Goal: Transaction & Acquisition: Book appointment/travel/reservation

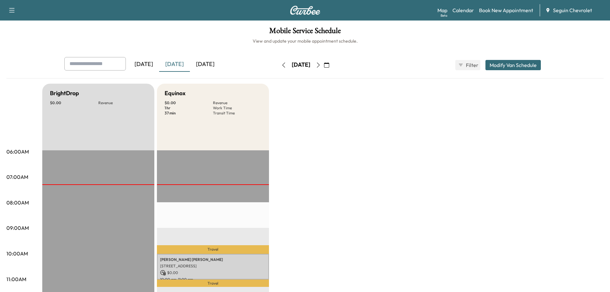
scroll to position [64, 0]
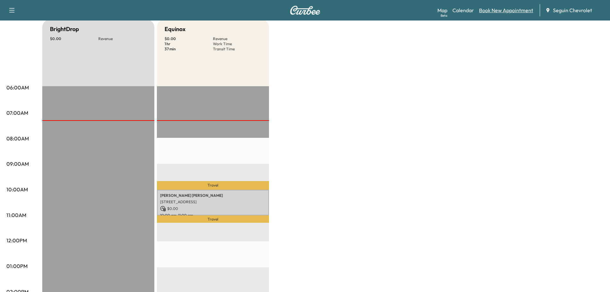
click at [519, 11] on link "Book New Appointment" at bounding box center [506, 10] width 54 height 8
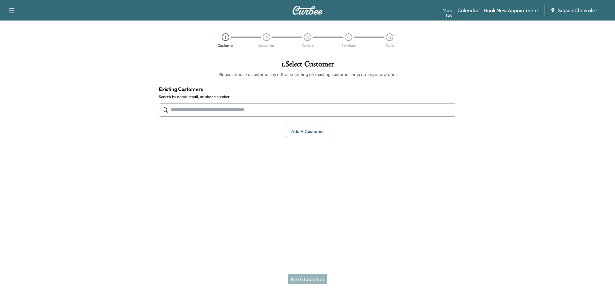
click at [210, 112] on input "text" at bounding box center [307, 109] width 297 height 13
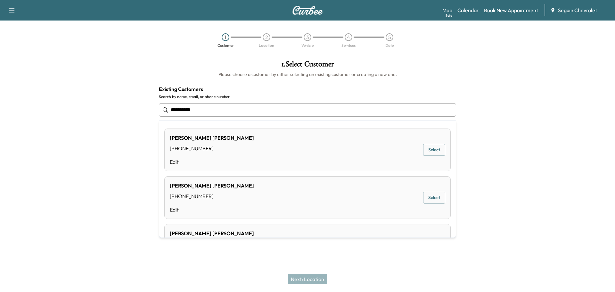
click at [423, 146] on button "Select" at bounding box center [434, 150] width 22 height 12
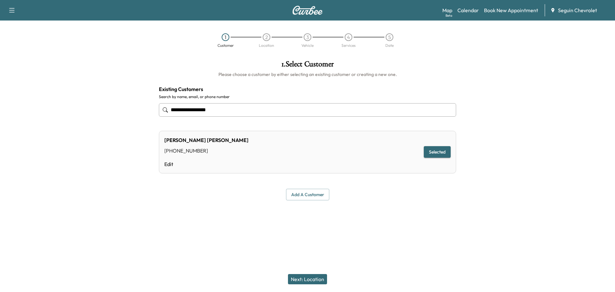
type input "**********"
click at [313, 278] on button "Next: Location" at bounding box center [307, 279] width 39 height 10
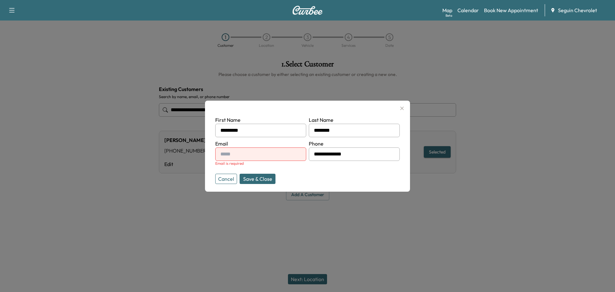
click at [244, 156] on input "text" at bounding box center [260, 153] width 91 height 13
type input "**********"
click at [262, 177] on button "Save & Close" at bounding box center [258, 179] width 36 height 10
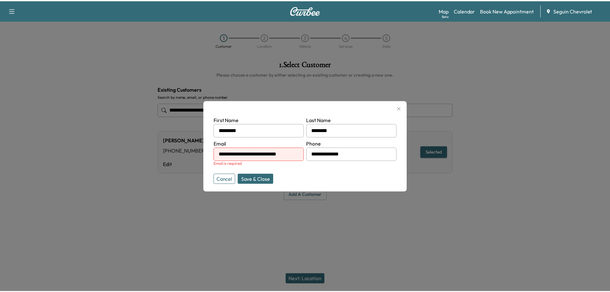
scroll to position [0, 0]
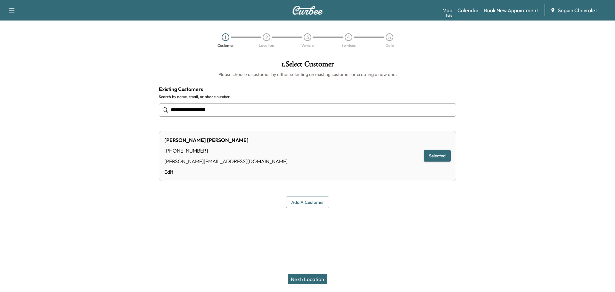
click at [315, 276] on button "Next: Location" at bounding box center [307, 279] width 39 height 10
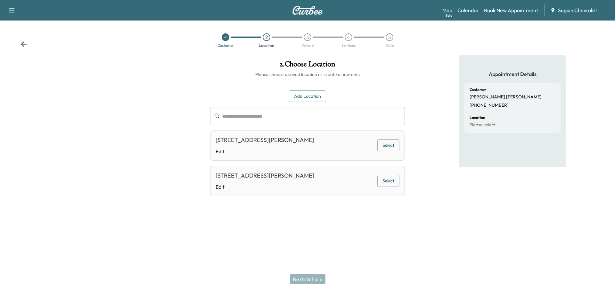
click at [393, 147] on button "Select" at bounding box center [388, 145] width 22 height 12
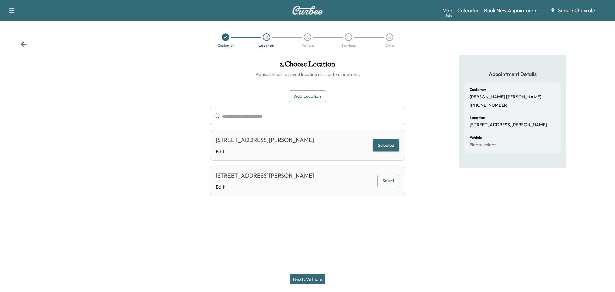
click at [383, 145] on button "Selected" at bounding box center [386, 145] width 27 height 12
click at [312, 276] on button "Next: Vehicle" at bounding box center [308, 279] width 36 height 10
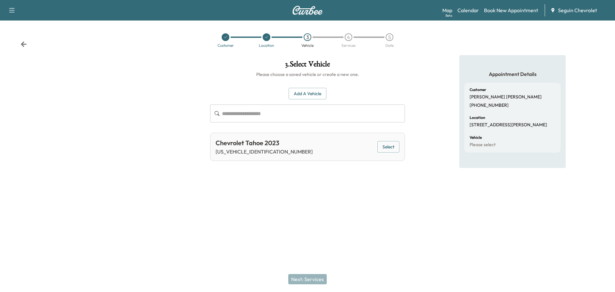
click at [395, 147] on button "Select" at bounding box center [388, 147] width 22 height 12
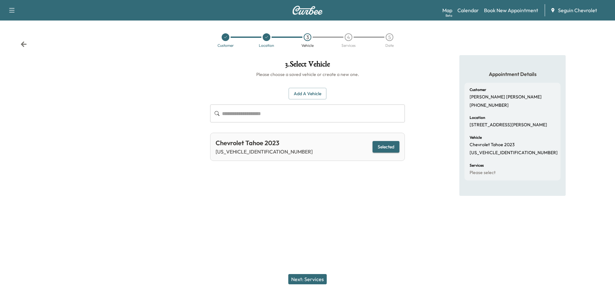
click at [315, 279] on button "Next: Services" at bounding box center [307, 279] width 38 height 10
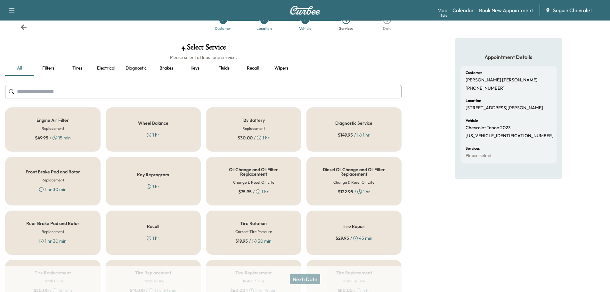
scroll to position [32, 0]
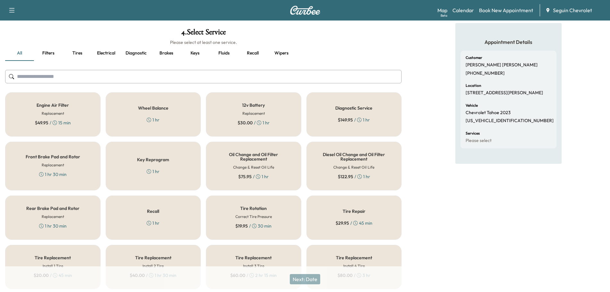
click at [170, 215] on div "Recall 1 hr" at bounding box center [153, 217] width 95 height 44
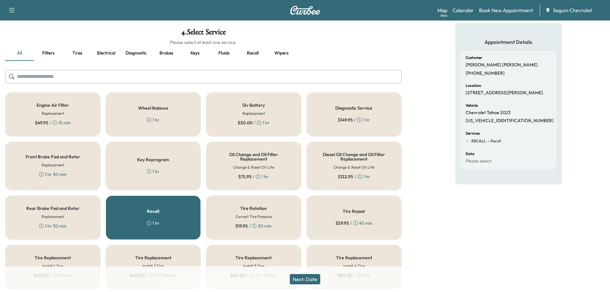
click at [315, 279] on button "Next: Date" at bounding box center [305, 279] width 30 height 10
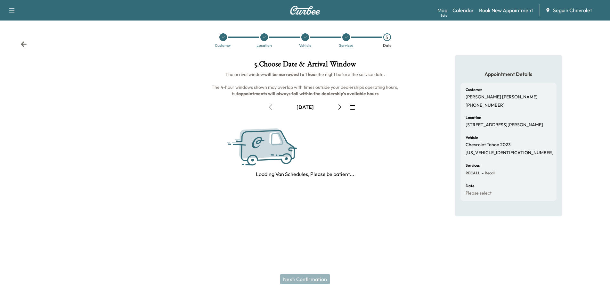
scroll to position [0, 0]
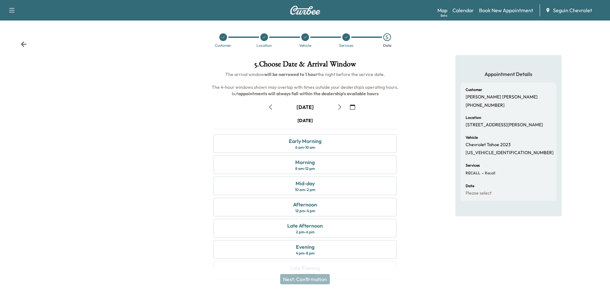
click at [351, 108] on icon "button" at bounding box center [352, 106] width 5 height 5
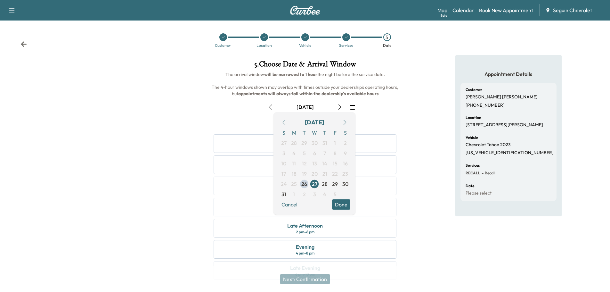
click at [346, 122] on icon "button" at bounding box center [344, 122] width 5 height 5
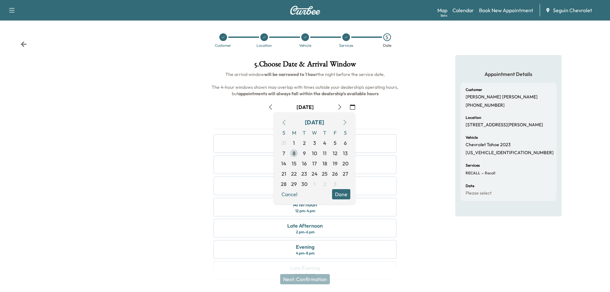
click at [294, 150] on span "8" at bounding box center [294, 153] width 3 height 8
click at [346, 150] on span "13" at bounding box center [345, 153] width 5 height 8
click at [343, 193] on button "Done" at bounding box center [341, 194] width 18 height 10
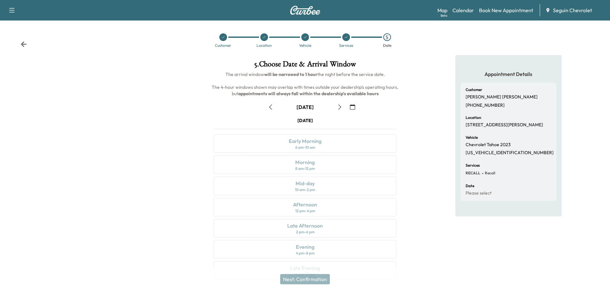
scroll to position [16, 0]
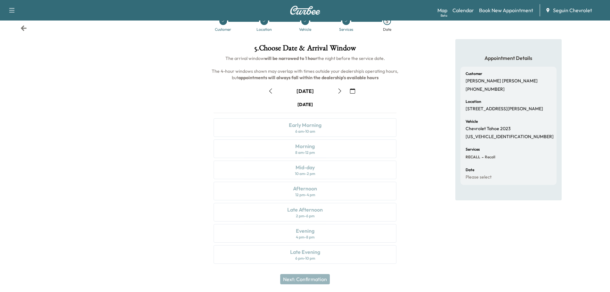
click at [328, 151] on div "[DATE] Early Morning 6 am - 10 am Morning 8 am - 12 pm Mid-day 10 am - 2 pm Aft…" at bounding box center [305, 183] width 193 height 165
click at [303, 152] on div "[DATE] Early Morning 6 am - 10 am Morning 8 am - 12 pm Mid-day 10 am - 2 pm Aft…" at bounding box center [305, 183] width 193 height 165
click at [269, 89] on icon "button" at bounding box center [270, 90] width 5 height 5
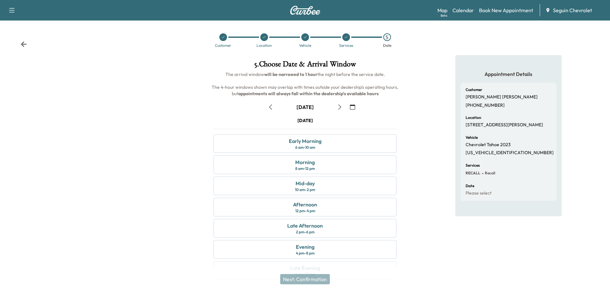
click at [354, 106] on icon "button" at bounding box center [352, 106] width 5 height 5
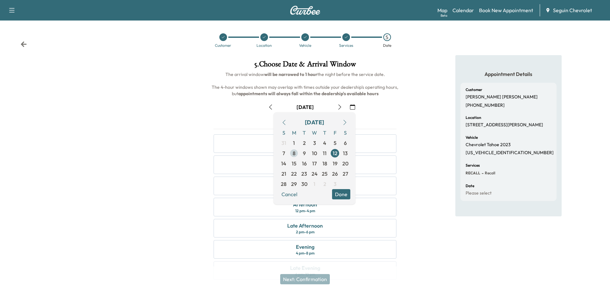
click at [294, 153] on span "8" at bounding box center [294, 153] width 3 height 8
click at [345, 193] on button "Done" at bounding box center [341, 194] width 18 height 10
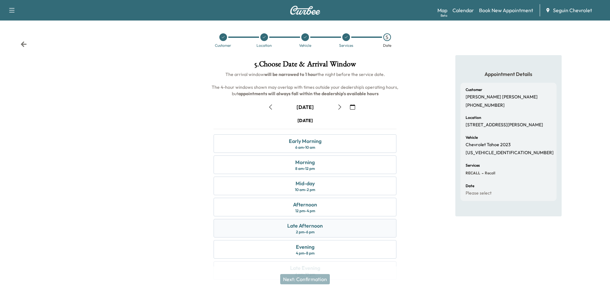
click at [319, 224] on div "Late Afternoon" at bounding box center [305, 226] width 36 height 8
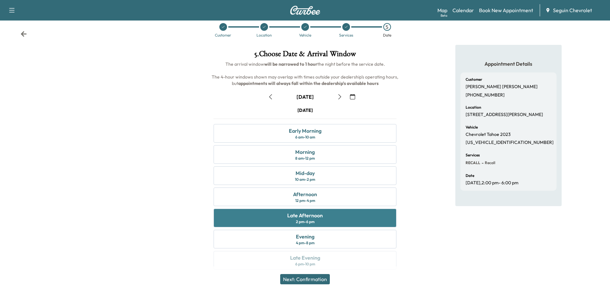
scroll to position [16, 0]
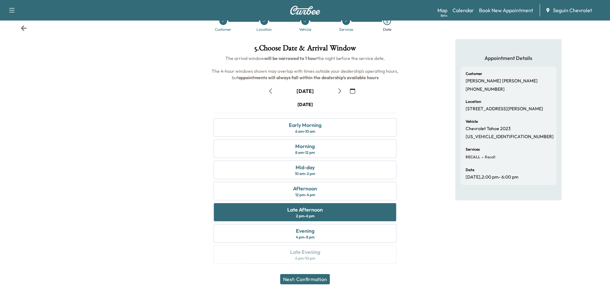
click at [324, 276] on button "Next: Confirmation" at bounding box center [305, 279] width 50 height 10
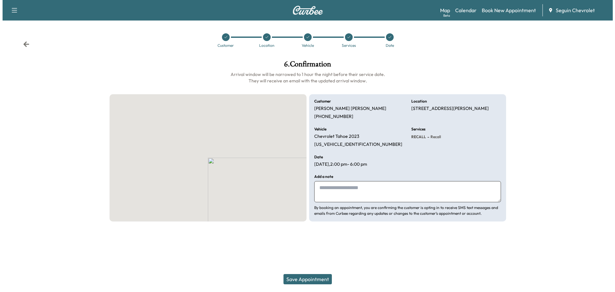
scroll to position [0, 0]
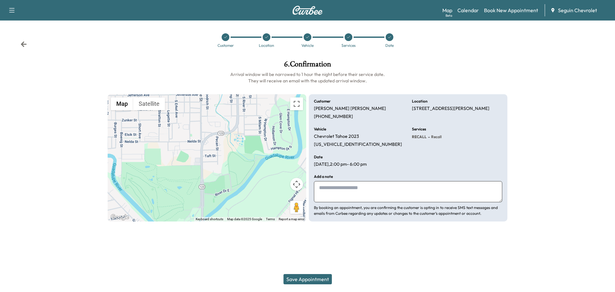
click at [335, 190] on textarea at bounding box center [408, 191] width 188 height 21
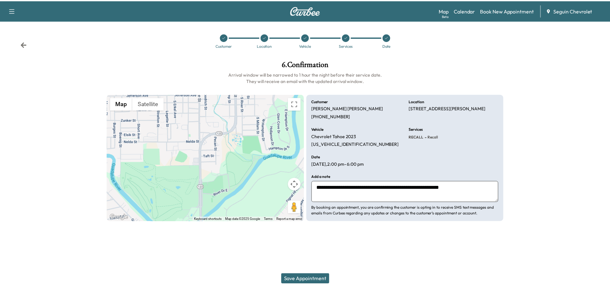
scroll to position [5, 0]
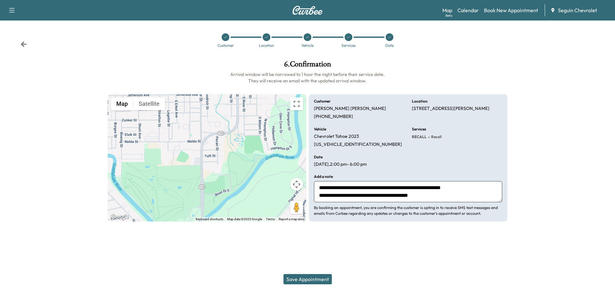
type textarea "**********"
click at [312, 277] on button "Save Appointment" at bounding box center [307, 279] width 48 height 10
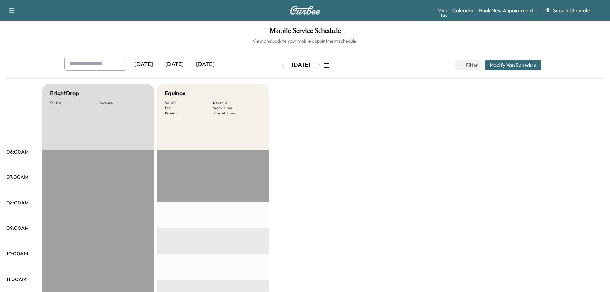
click at [329, 64] on icon "button" at bounding box center [326, 64] width 5 height 5
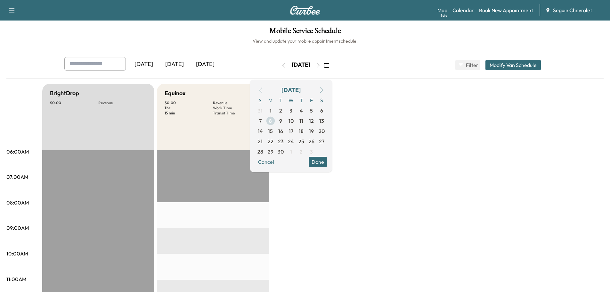
click at [272, 118] on span "8" at bounding box center [270, 121] width 3 height 8
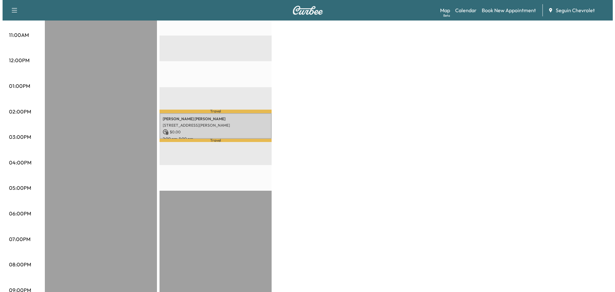
scroll to position [256, 0]
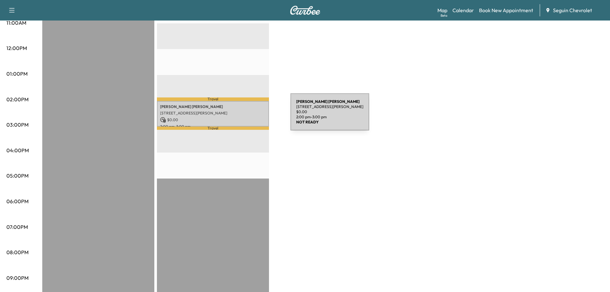
click at [242, 117] on p "$ 0.00" at bounding box center [213, 120] width 106 height 6
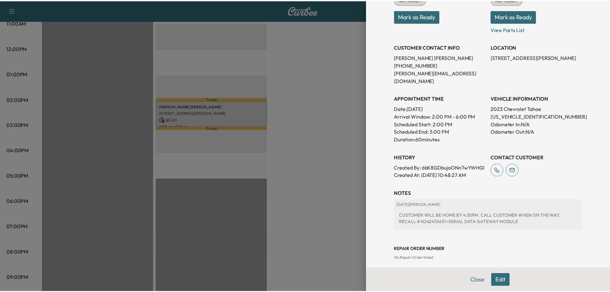
scroll to position [131, 0]
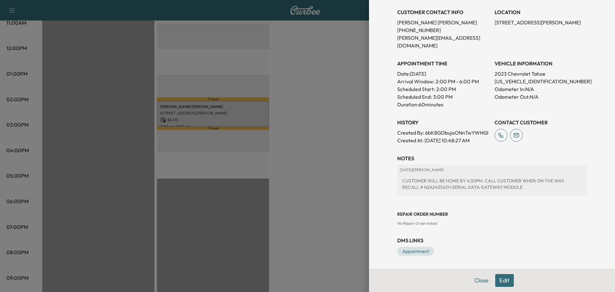
drag, startPoint x: 293, startPoint y: 119, endPoint x: 301, endPoint y: 71, distance: 48.9
click at [301, 71] on div at bounding box center [307, 146] width 615 height 292
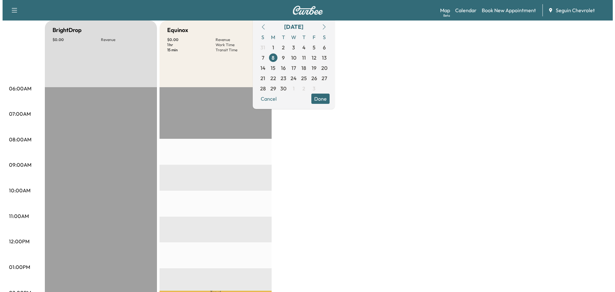
scroll to position [0, 0]
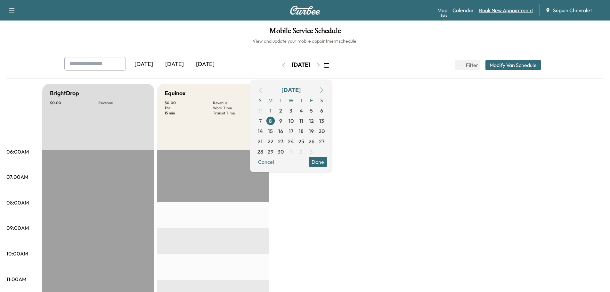
click at [515, 11] on link "Book New Appointment" at bounding box center [506, 10] width 54 height 8
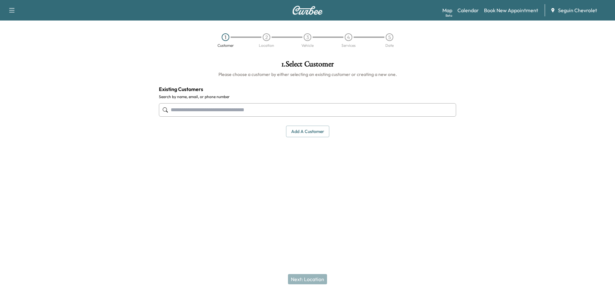
click at [205, 112] on input "text" at bounding box center [307, 109] width 297 height 13
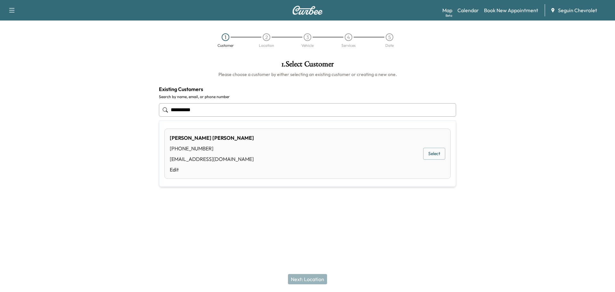
click at [438, 152] on button "Select" at bounding box center [434, 154] width 22 height 12
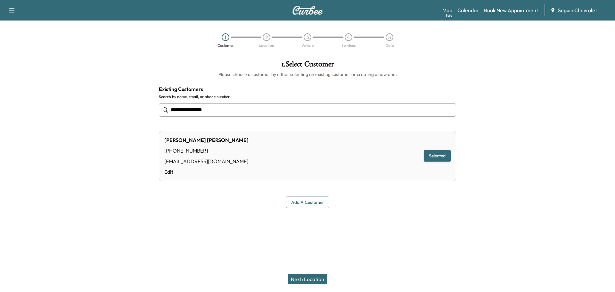
type input "**********"
click at [434, 152] on button "Selected" at bounding box center [437, 156] width 27 height 12
click at [316, 276] on button "Next: Location" at bounding box center [307, 279] width 39 height 10
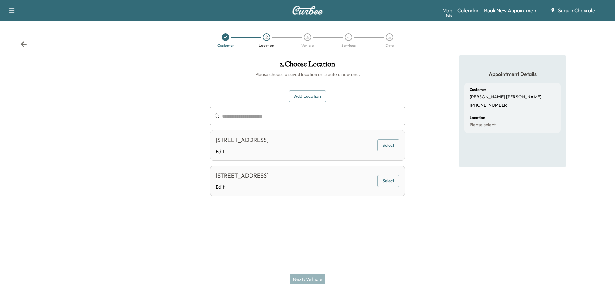
click at [314, 95] on button "Add Location" at bounding box center [307, 96] width 37 height 12
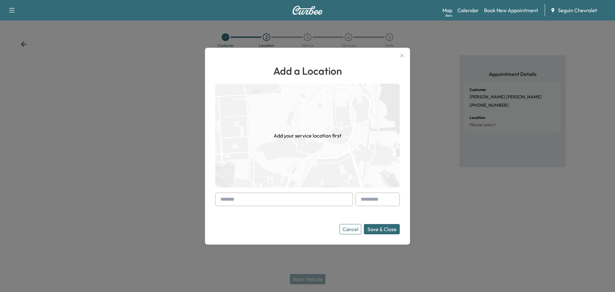
click at [254, 204] on input "text" at bounding box center [284, 199] width 138 height 13
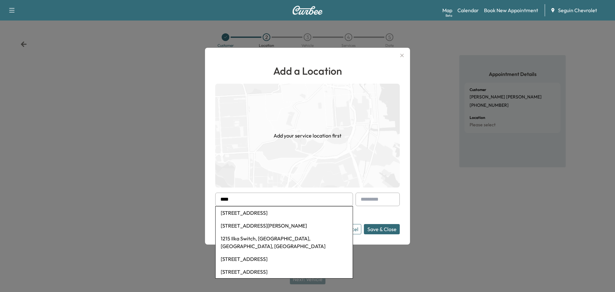
click at [275, 213] on li "[STREET_ADDRESS]" at bounding box center [284, 212] width 137 height 13
type input "**********"
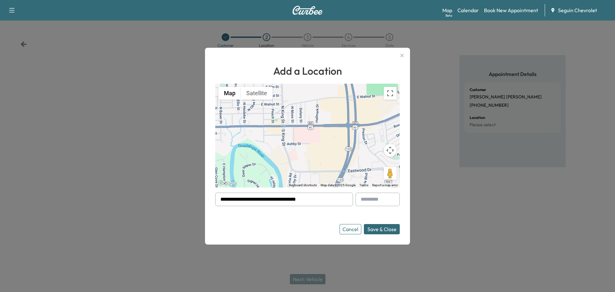
click at [389, 227] on button "Save & Close" at bounding box center [382, 229] width 36 height 10
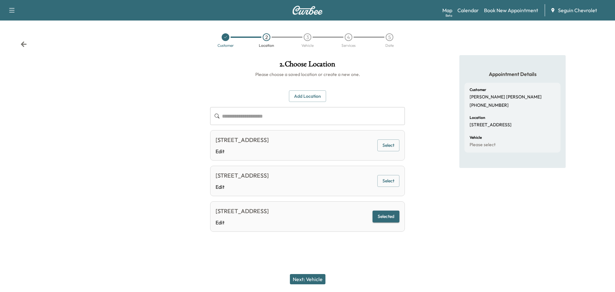
click at [313, 278] on button "Next: Vehicle" at bounding box center [308, 279] width 36 height 10
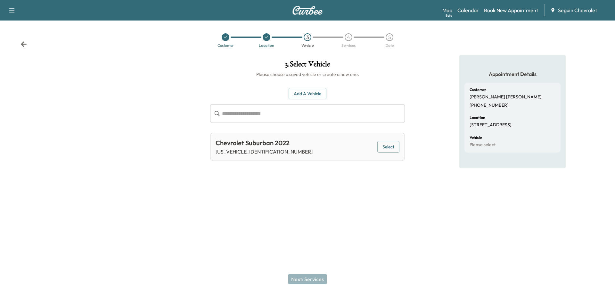
click at [387, 143] on button "Select" at bounding box center [388, 147] width 22 height 12
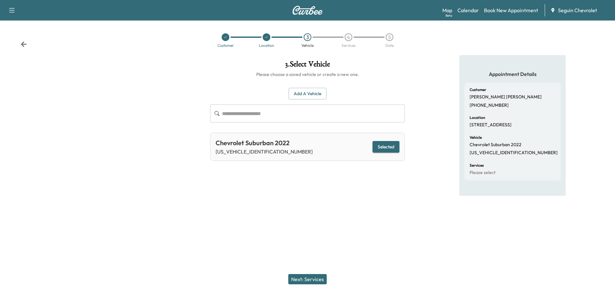
click at [317, 277] on button "Next: Services" at bounding box center [307, 279] width 38 height 10
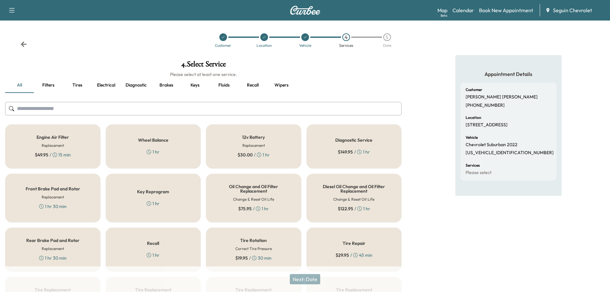
click at [181, 236] on div "Recall 1 hr" at bounding box center [153, 249] width 95 height 44
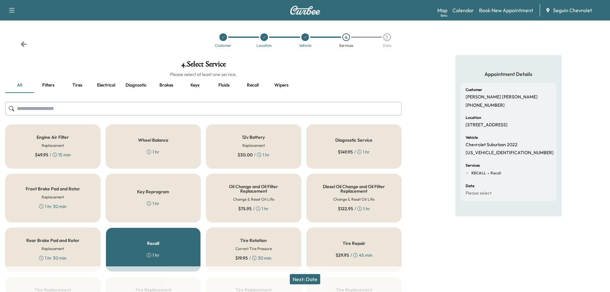
click at [315, 278] on button "Next: Date" at bounding box center [305, 279] width 30 height 10
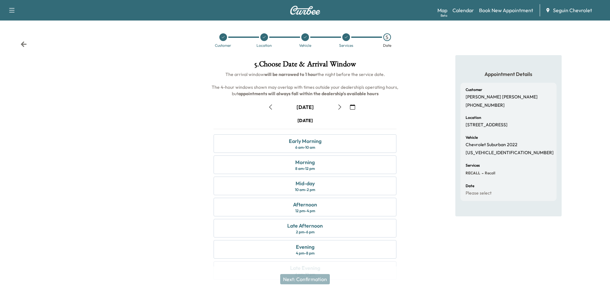
click at [353, 106] on icon "button" at bounding box center [352, 106] width 5 height 5
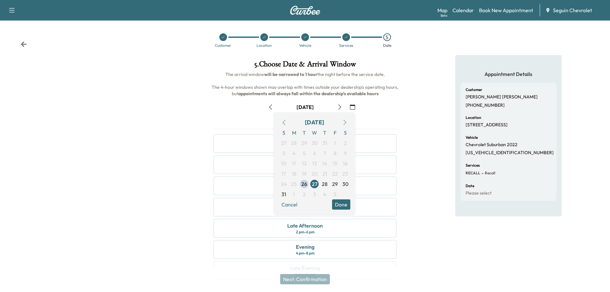
click at [346, 122] on icon "button" at bounding box center [344, 122] width 5 height 5
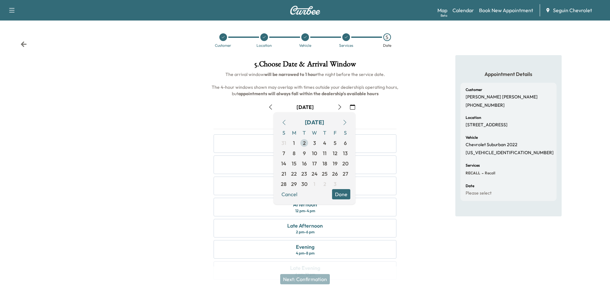
click at [304, 143] on span "2" at bounding box center [304, 143] width 3 height 8
click at [342, 194] on button "Done" at bounding box center [341, 194] width 18 height 10
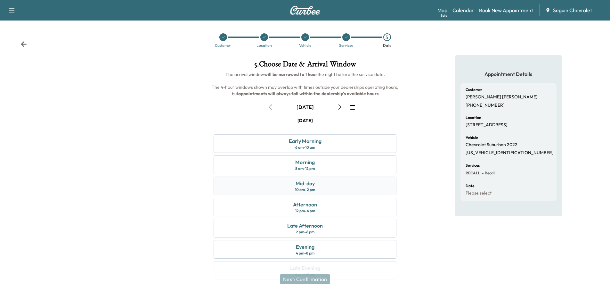
click at [325, 186] on div "Mid-day 10 am - 2 pm" at bounding box center [305, 185] width 183 height 19
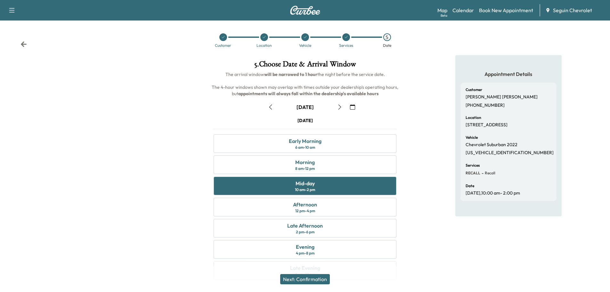
click at [314, 278] on button "Next: Confirmation" at bounding box center [305, 279] width 50 height 10
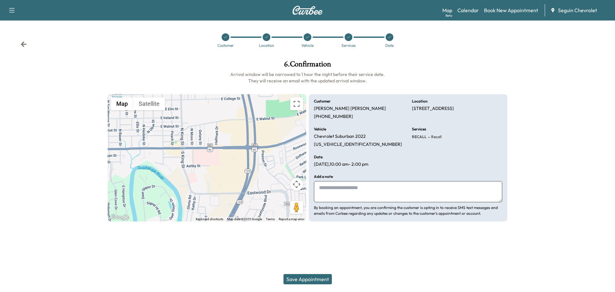
click at [345, 195] on textarea at bounding box center [408, 191] width 188 height 21
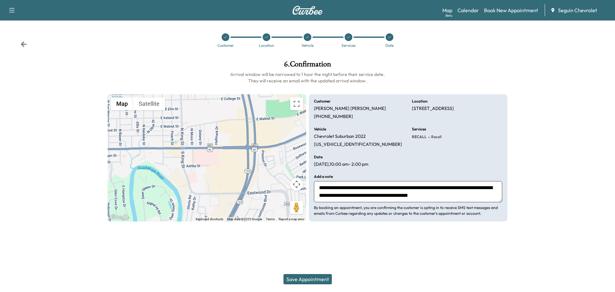
scroll to position [5, 0]
click at [467, 191] on textarea "**********" at bounding box center [408, 191] width 188 height 21
click at [490, 191] on textarea "**********" at bounding box center [408, 191] width 188 height 21
click at [377, 198] on textarea "**********" at bounding box center [408, 191] width 188 height 21
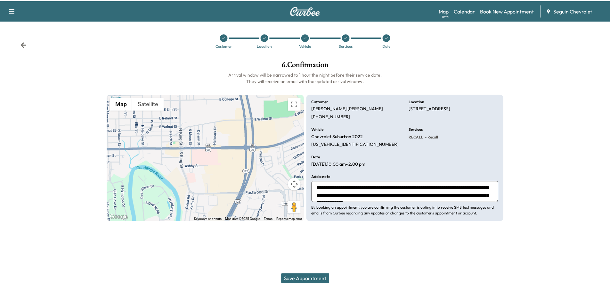
scroll to position [15, 0]
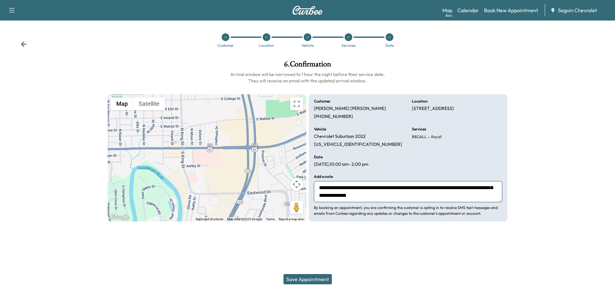
type textarea "**********"
click at [308, 277] on button "Save Appointment" at bounding box center [307, 279] width 48 height 10
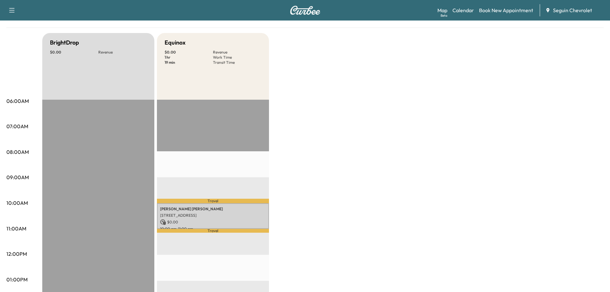
scroll to position [64, 0]
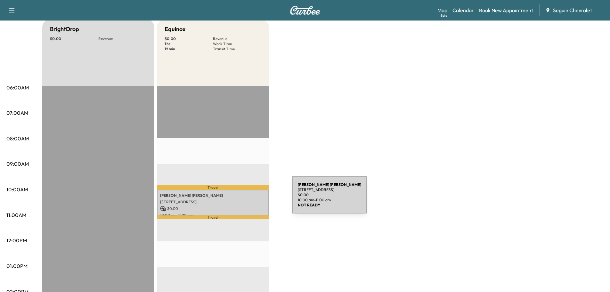
click at [244, 199] on p "[STREET_ADDRESS]" at bounding box center [213, 201] width 106 height 5
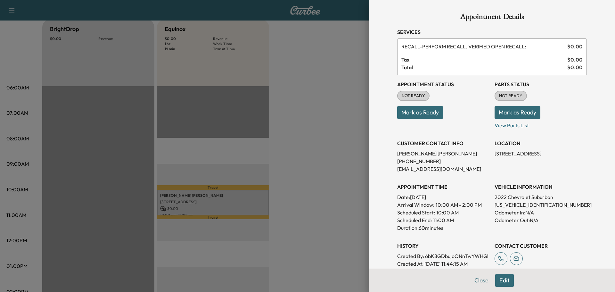
click at [308, 70] on div at bounding box center [307, 146] width 615 height 292
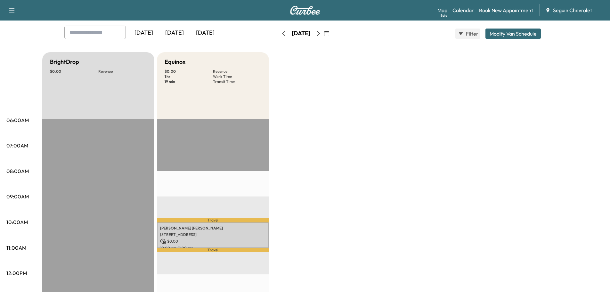
scroll to position [0, 0]
